Goal: Transaction & Acquisition: Purchase product/service

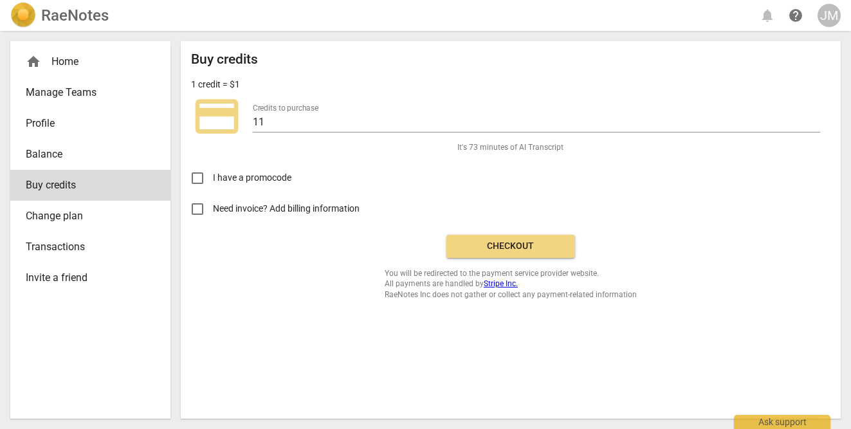
click at [510, 249] on span "Checkout" at bounding box center [511, 246] width 108 height 13
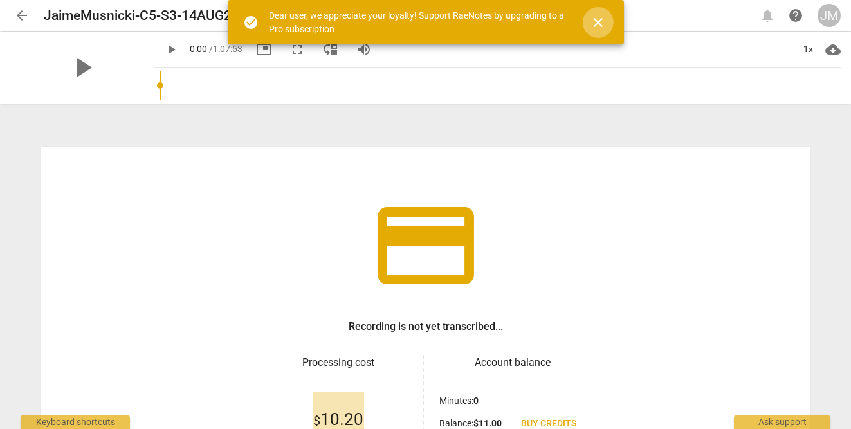
click at [600, 21] on span "close" at bounding box center [597, 22] width 15 height 15
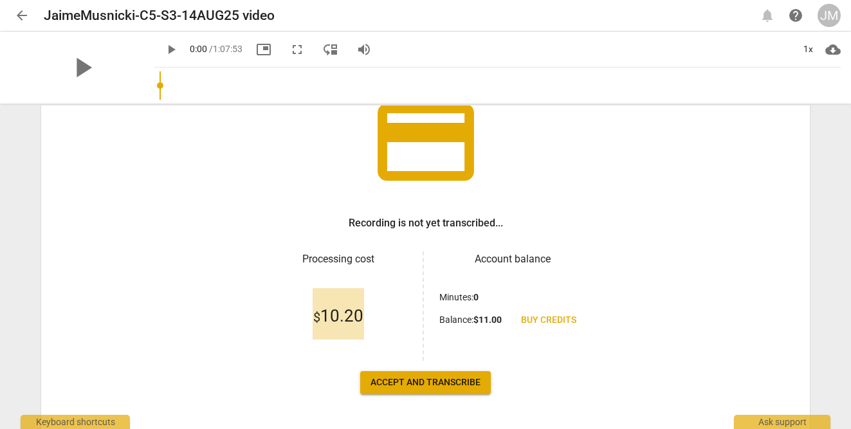
scroll to position [151, 0]
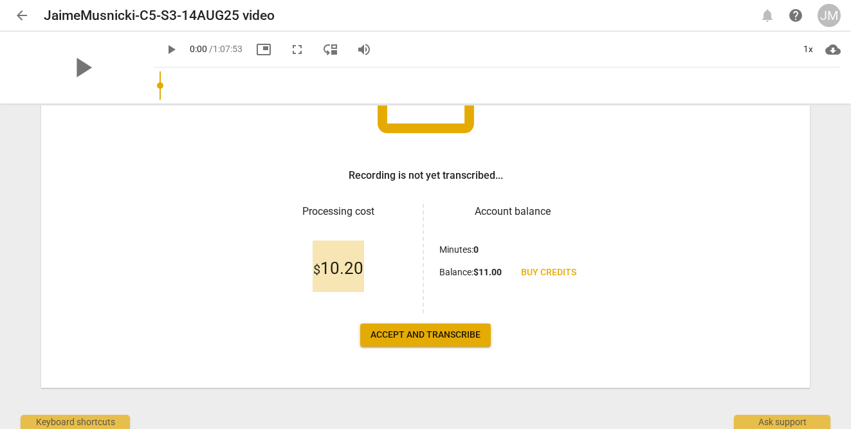
click at [448, 339] on span "Accept and transcribe" at bounding box center [426, 335] width 110 height 13
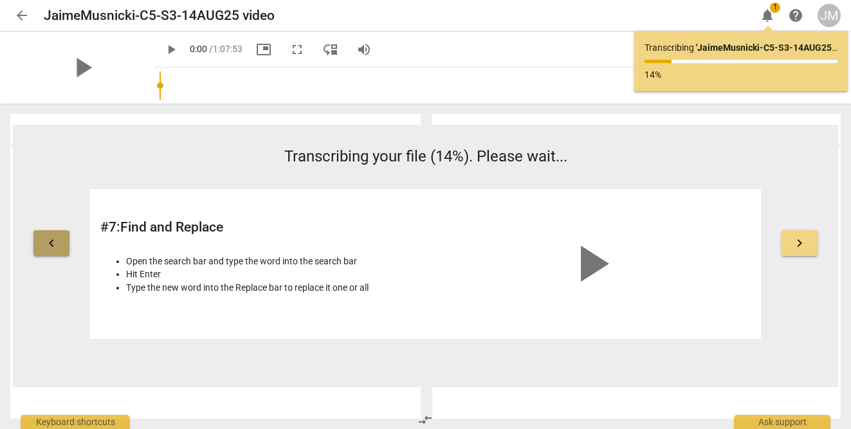
click at [48, 239] on span "keyboard_arrow_left" at bounding box center [51, 242] width 15 height 15
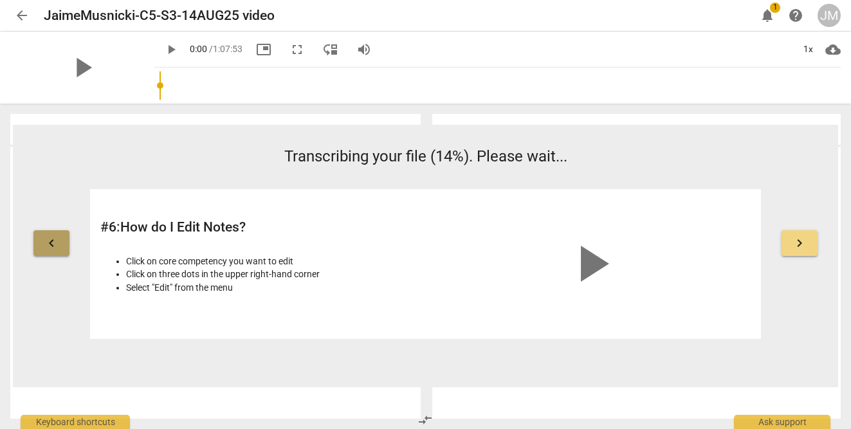
click at [48, 239] on span "keyboard_arrow_left" at bounding box center [51, 242] width 15 height 15
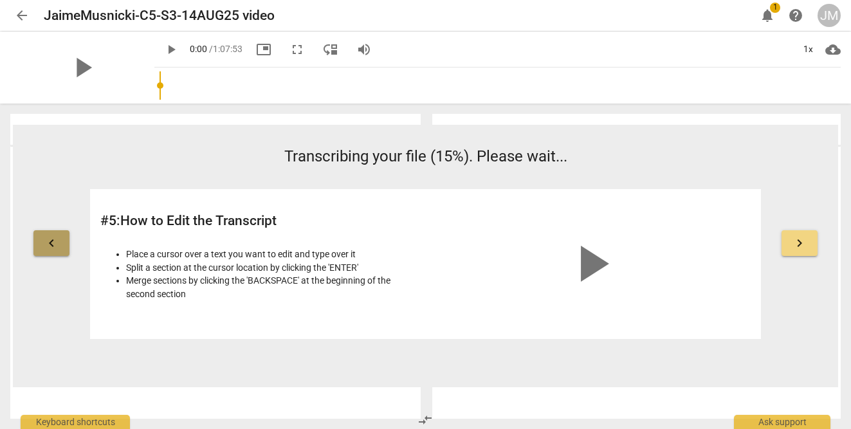
click at [48, 239] on span "keyboard_arrow_left" at bounding box center [51, 242] width 15 height 15
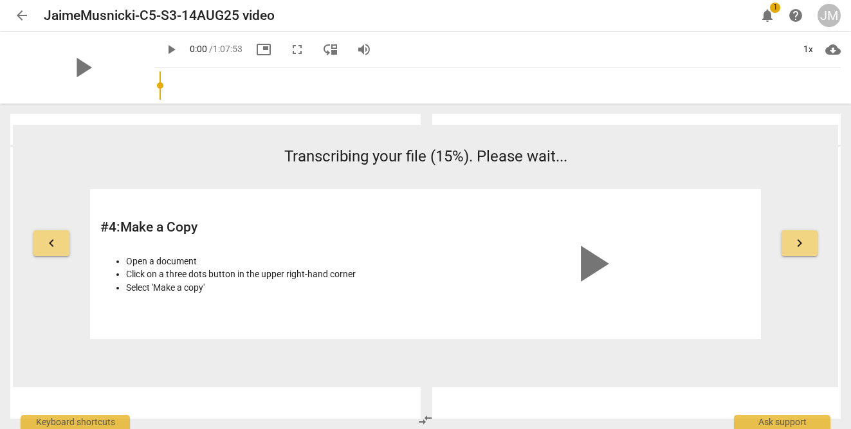
click at [48, 239] on span "keyboard_arrow_left" at bounding box center [51, 242] width 15 height 15
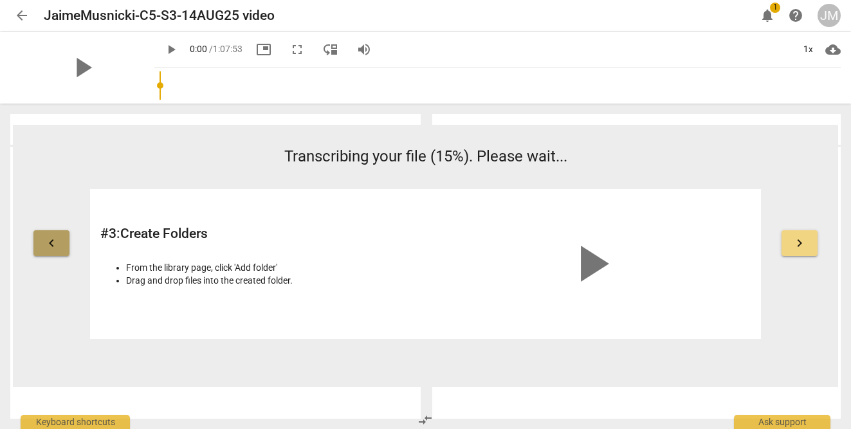
click at [48, 239] on span "keyboard_arrow_left" at bounding box center [51, 242] width 15 height 15
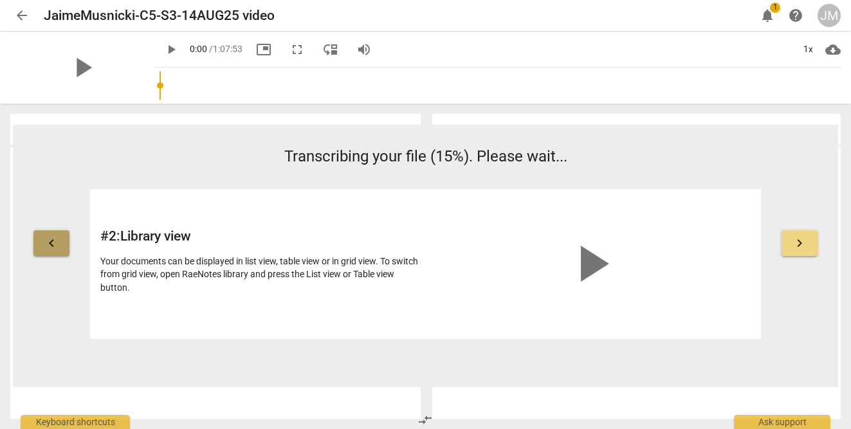
click at [48, 239] on span "keyboard_arrow_left" at bounding box center [51, 242] width 15 height 15
